Goal: Navigation & Orientation: Find specific page/section

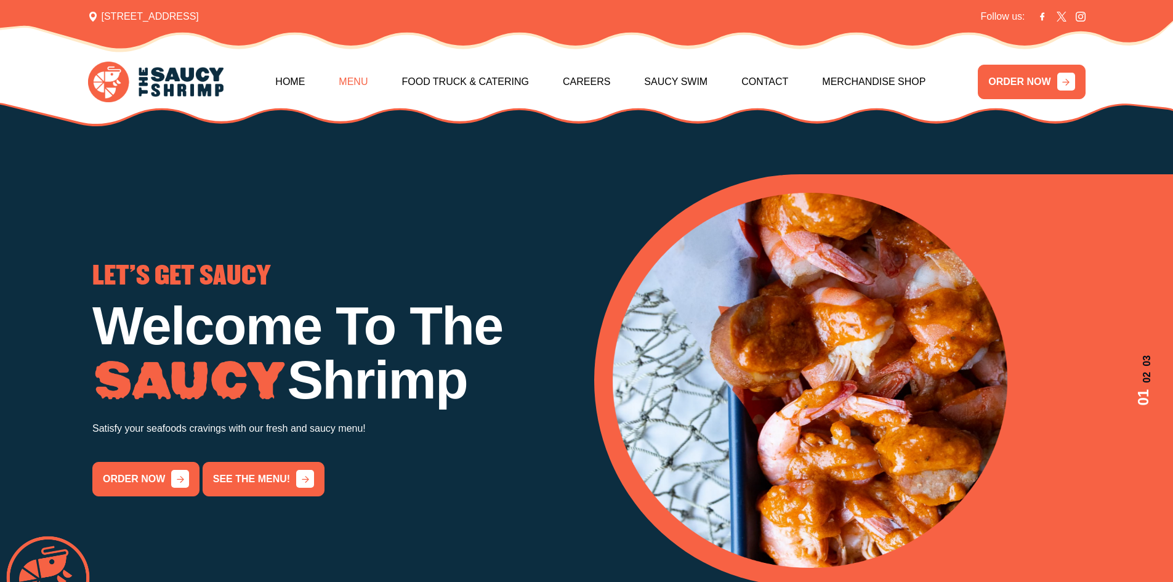
click at [361, 85] on link "Menu" at bounding box center [353, 81] width 29 height 53
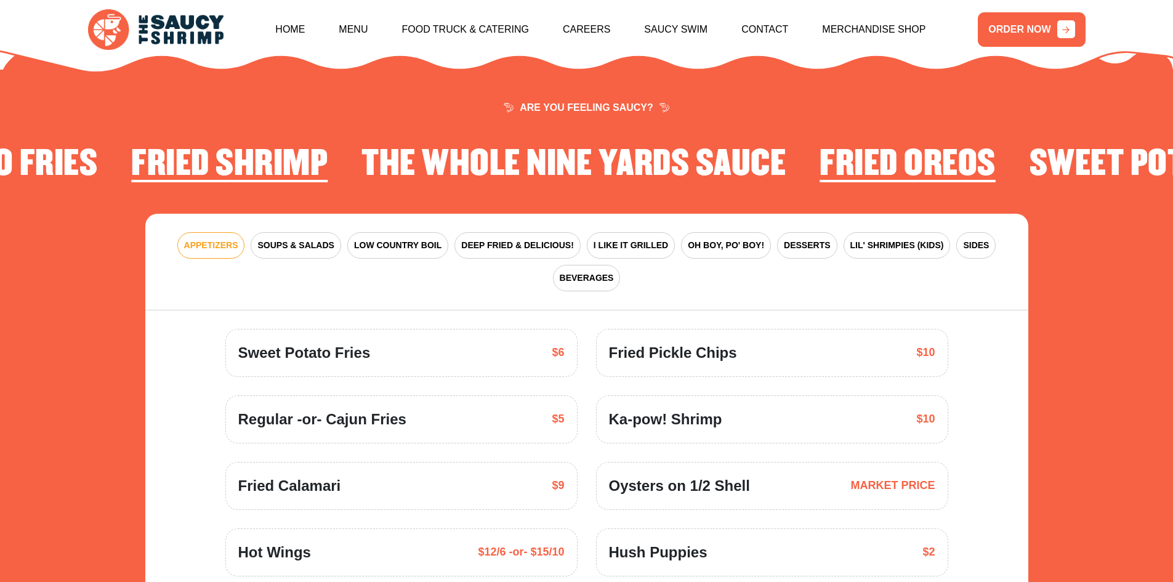
scroll to position [1808, 0]
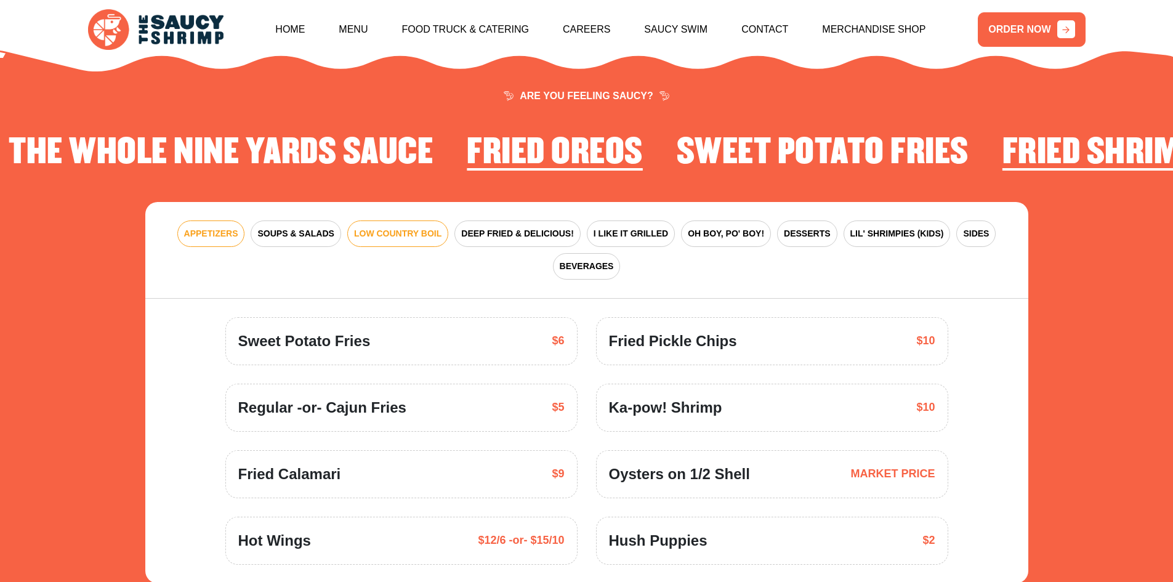
click at [367, 227] on span "LOW COUNTRY BOIL" at bounding box center [397, 233] width 87 height 13
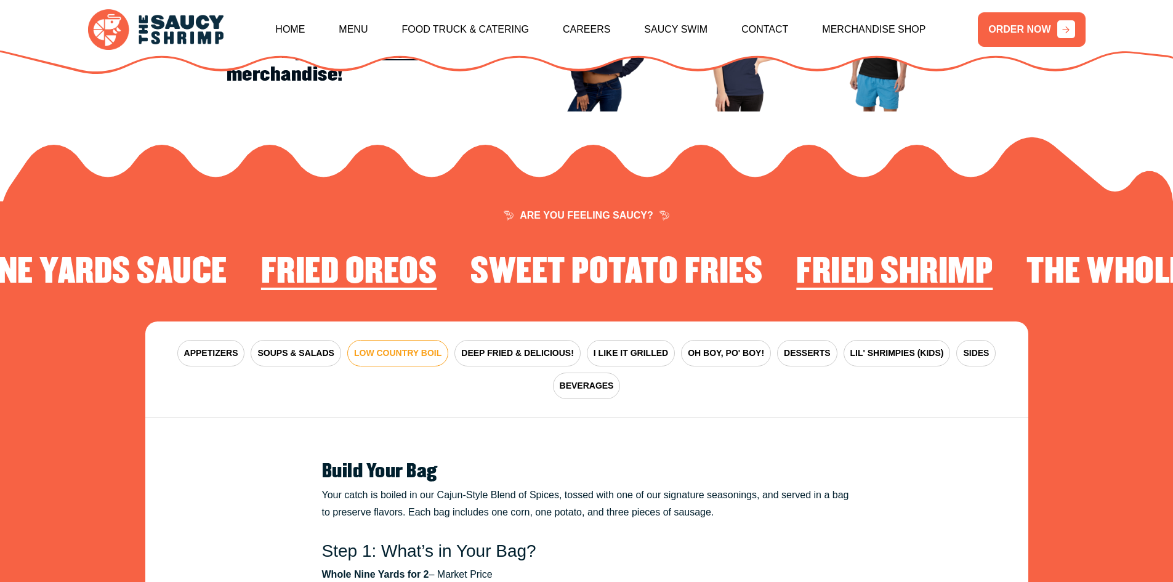
scroll to position [1624, 0]
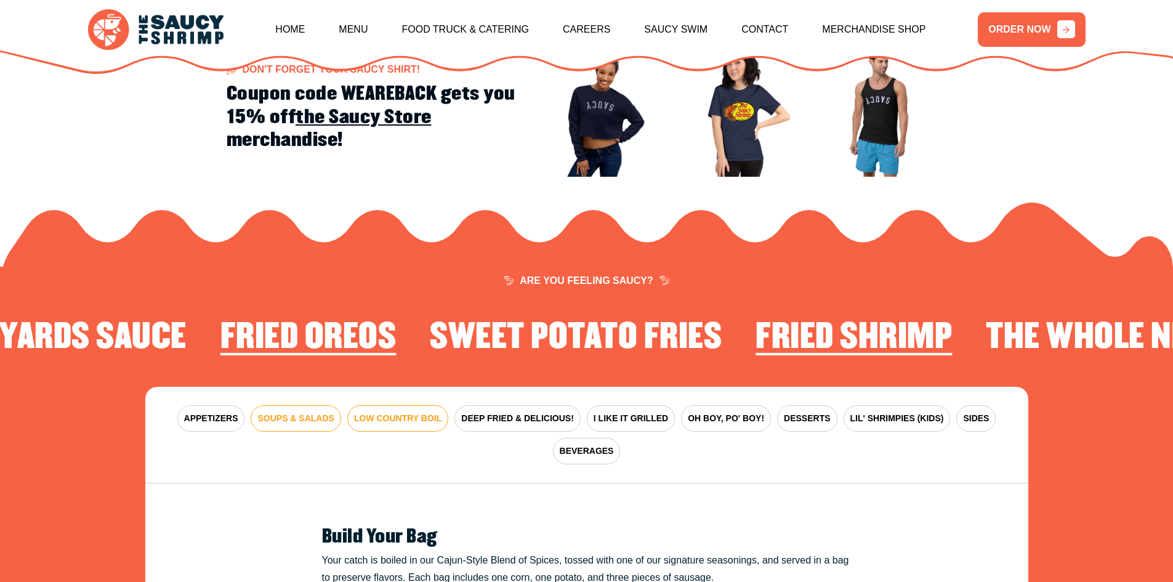
click at [286, 414] on button "SOUPS & SALADS" at bounding box center [296, 418] width 90 height 26
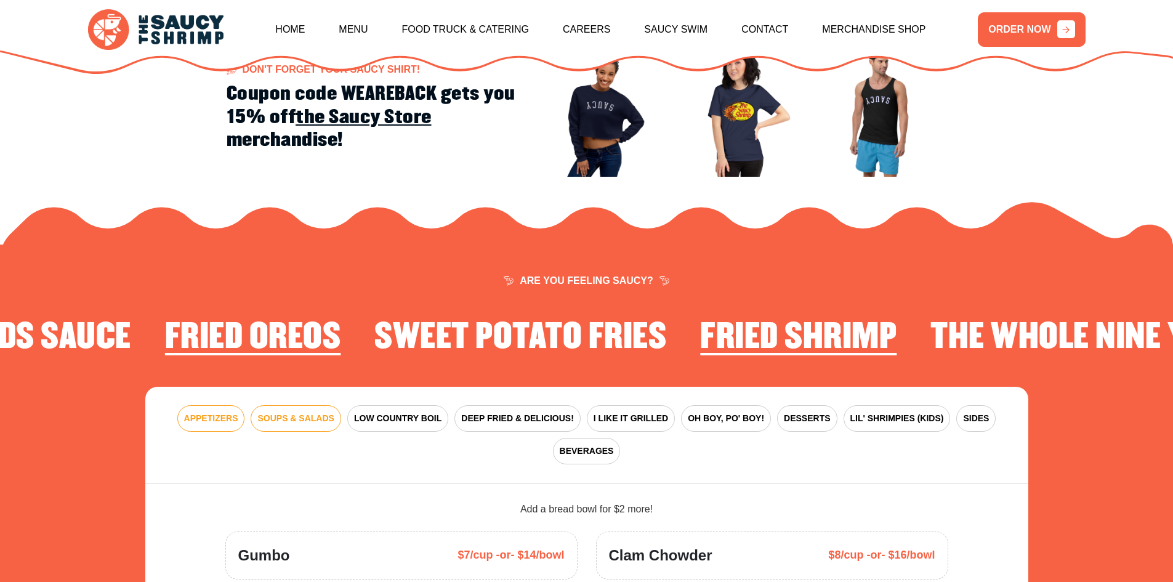
click at [201, 412] on span "APPETIZERS" at bounding box center [211, 418] width 54 height 13
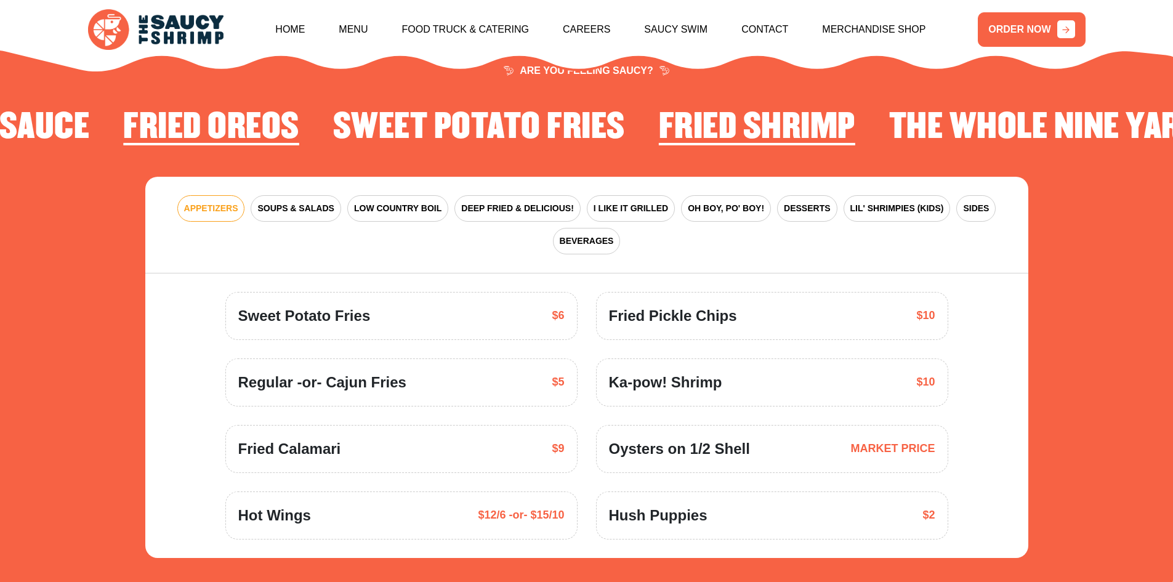
scroll to position [1870, 0]
